Goal: Transaction & Acquisition: Purchase product/service

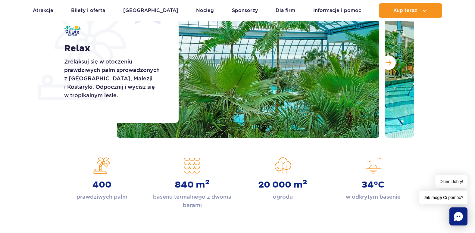
scroll to position [60, 0]
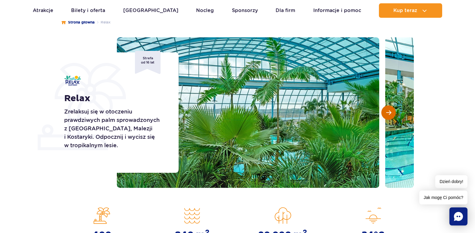
click at [388, 116] on button "Następny slajd" at bounding box center [389, 112] width 14 height 14
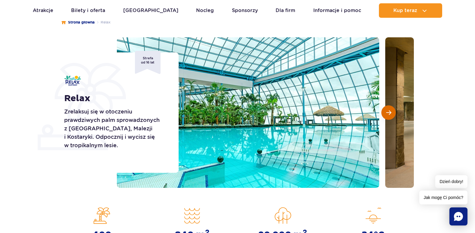
click at [388, 112] on span "Następny slajd" at bounding box center [388, 112] width 5 height 5
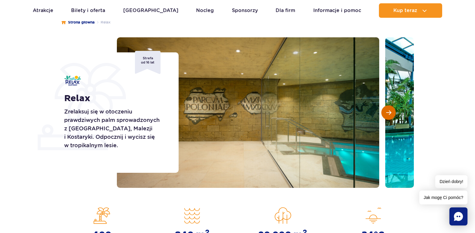
click at [388, 112] on span "Następny slajd" at bounding box center [388, 112] width 5 height 5
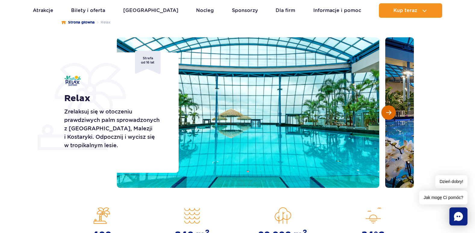
click at [388, 112] on span "Następny slajd" at bounding box center [388, 112] width 5 height 5
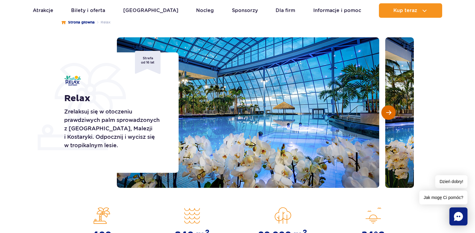
click at [388, 112] on span "Następny slajd" at bounding box center [388, 112] width 5 height 5
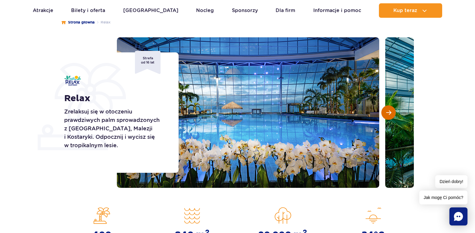
click at [388, 112] on span "Następny slajd" at bounding box center [388, 112] width 5 height 5
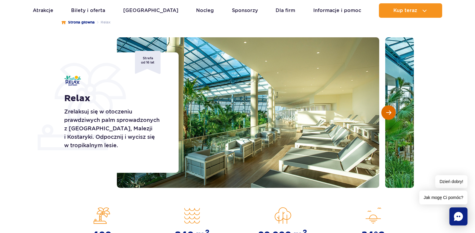
click at [388, 112] on span "Następny slajd" at bounding box center [388, 112] width 5 height 5
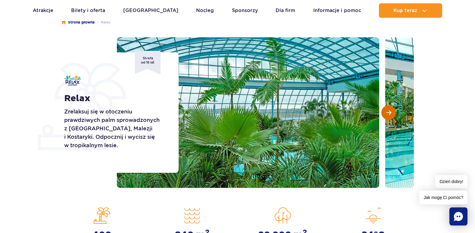
click at [388, 112] on span "Następny slajd" at bounding box center [388, 112] width 5 height 5
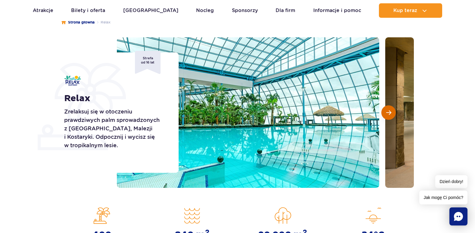
click at [388, 112] on span "Następny slajd" at bounding box center [388, 112] width 5 height 5
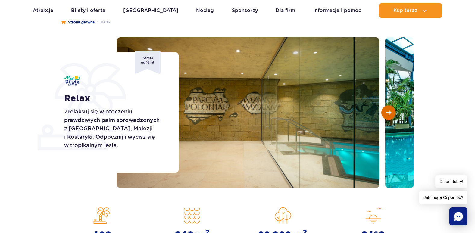
click at [388, 112] on span "Następny slajd" at bounding box center [388, 112] width 5 height 5
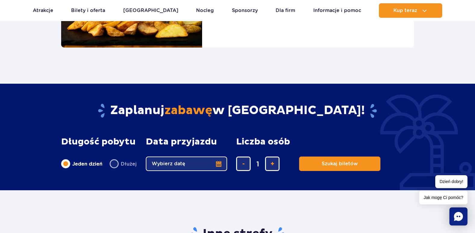
scroll to position [753, 0]
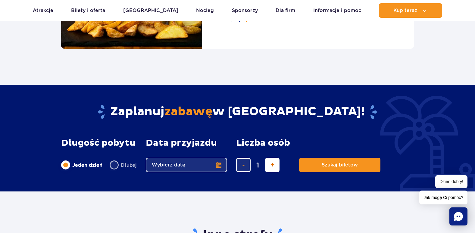
click at [267, 164] on button "dodaj bilet" at bounding box center [272, 165] width 14 height 14
type input "2"
click at [218, 163] on button "Wybierz datę" at bounding box center [186, 165] width 81 height 14
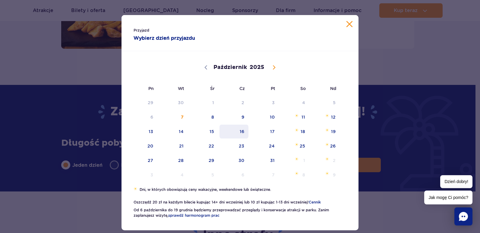
click at [240, 130] on span "16" at bounding box center [234, 132] width 30 height 14
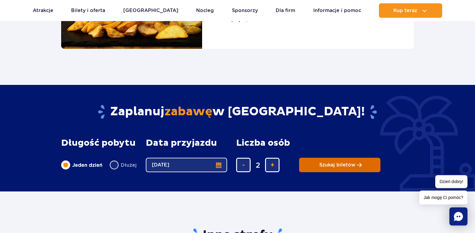
click at [315, 164] on button "Szukaj biletów" at bounding box center [339, 165] width 81 height 14
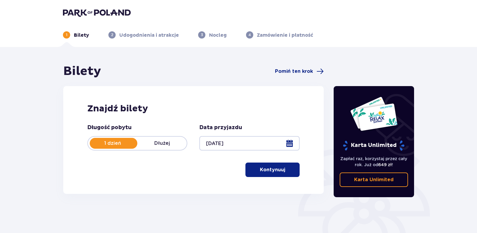
scroll to position [30, 0]
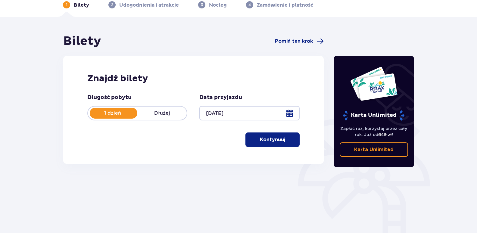
click at [262, 137] on p "Kontynuuj" at bounding box center [272, 140] width 25 height 7
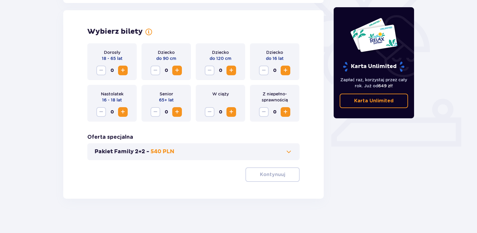
scroll to position [166, 0]
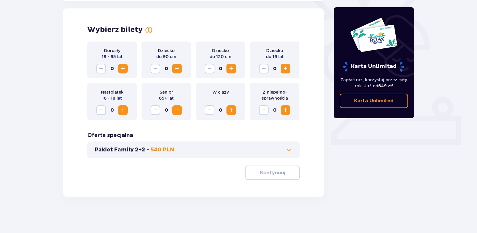
click at [121, 68] on span "Zwiększ" at bounding box center [122, 68] width 7 height 7
click at [212, 151] on button "Pakiet Family 2+2 - 540 PLN" at bounding box center [194, 149] width 198 height 7
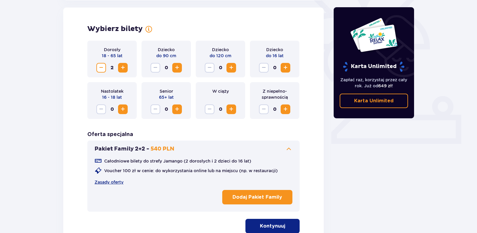
scroll to position [168, 0]
click at [215, 148] on button "Pakiet Family 2+2 - 540 PLN" at bounding box center [194, 148] width 198 height 7
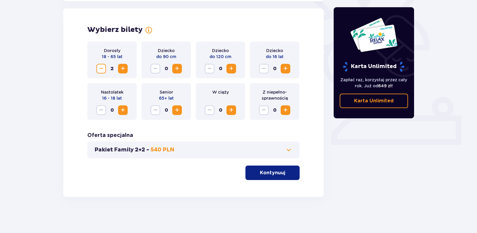
click at [215, 148] on button "Pakiet Family 2+2 - 540 PLN" at bounding box center [194, 149] width 198 height 7
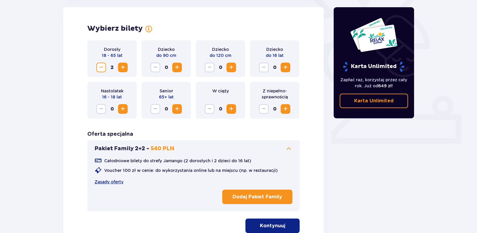
click at [215, 148] on button "Pakiet Family 2+2 - 540 PLN" at bounding box center [194, 148] width 198 height 7
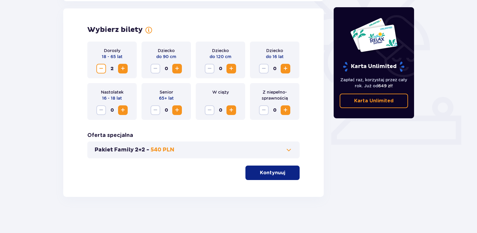
scroll to position [166, 0]
click at [294, 176] on button "Kontynuuj" at bounding box center [273, 173] width 54 height 14
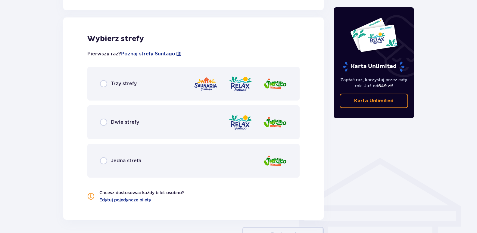
scroll to position [335, 0]
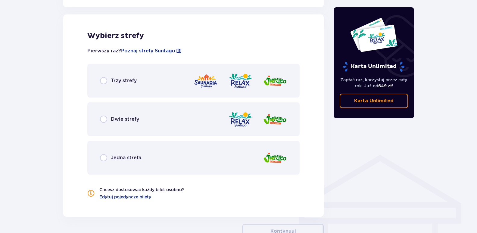
click at [103, 116] on input "radio" at bounding box center [103, 119] width 7 height 7
radio input "true"
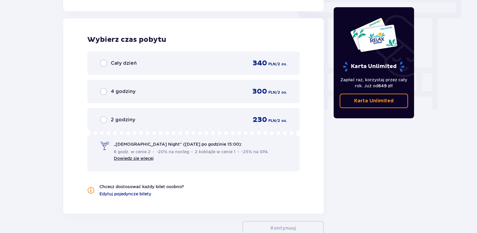
scroll to position [544, 0]
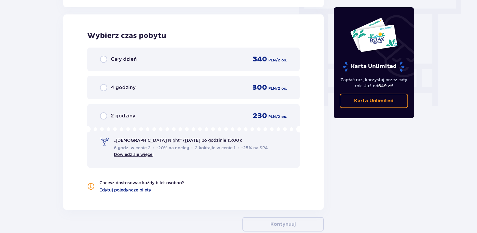
click at [100, 60] on input "radio" at bounding box center [103, 59] width 7 height 7
radio input "true"
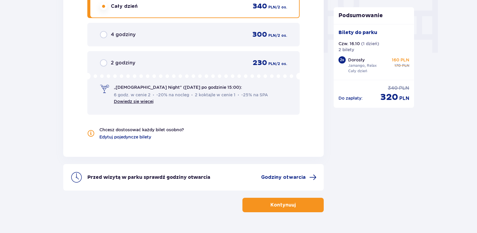
scroll to position [583, 0]
